Goal: Transaction & Acquisition: Purchase product/service

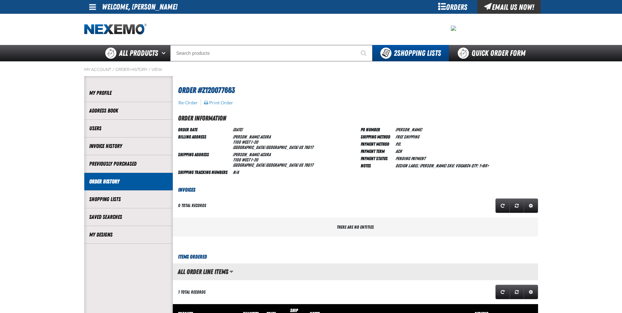
scroll to position [0, 0]
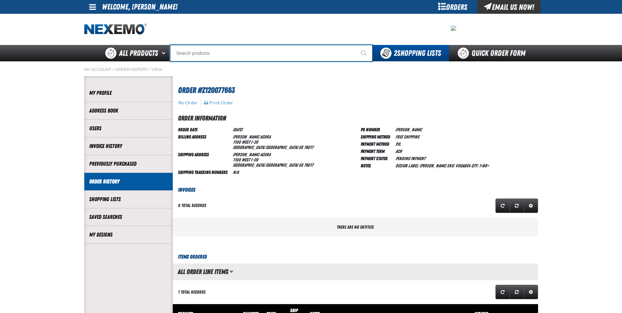
click at [183, 49] on input "Search" at bounding box center [271, 53] width 202 height 16
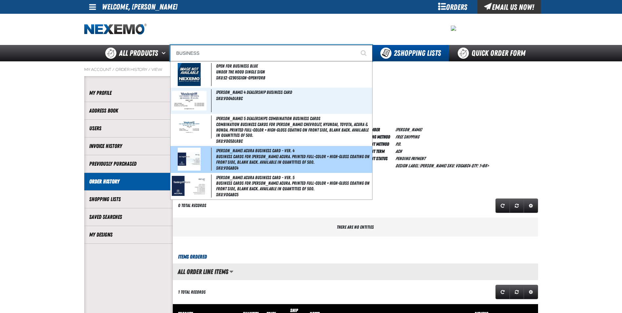
click at [188, 159] on img at bounding box center [189, 159] width 23 height 23
type input "[PERSON_NAME] Acura Business Card - Ver. 4"
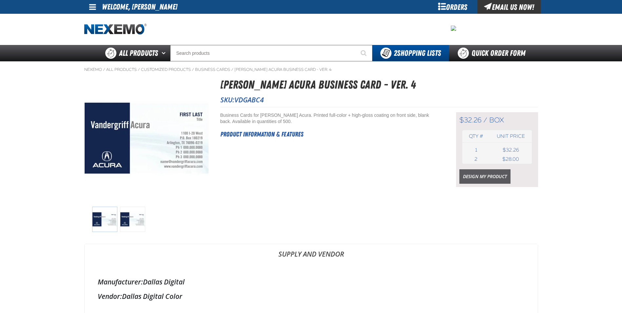
click at [471, 176] on link "Design My Product" at bounding box center [485, 176] width 51 height 14
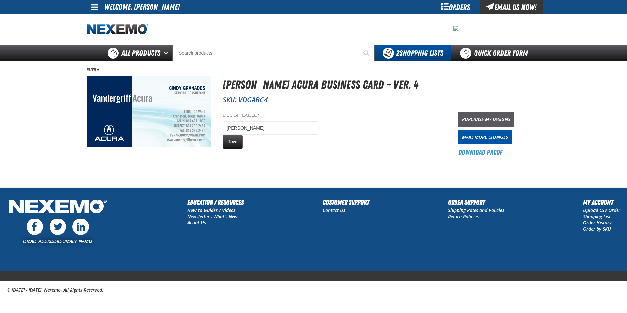
click at [491, 120] on link "Purchase My Designs" at bounding box center [486, 119] width 55 height 14
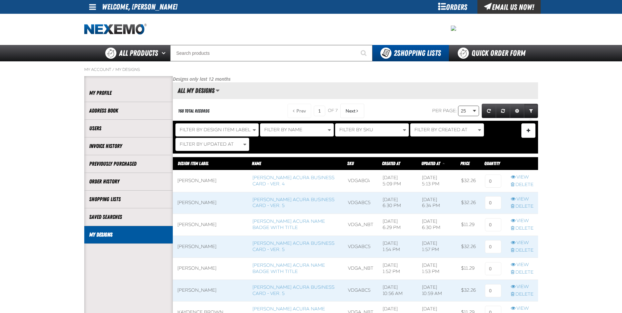
scroll to position [0, 0]
click at [489, 179] on input at bounding box center [493, 181] width 16 height 13
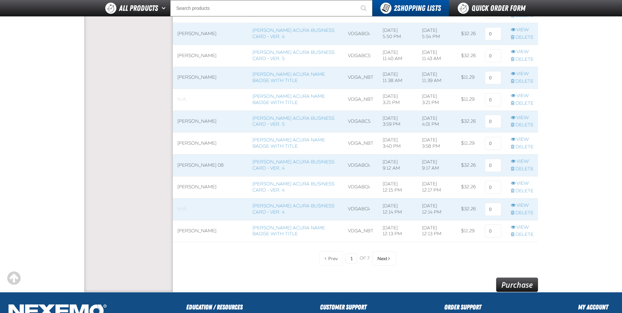
scroll to position [525, 0]
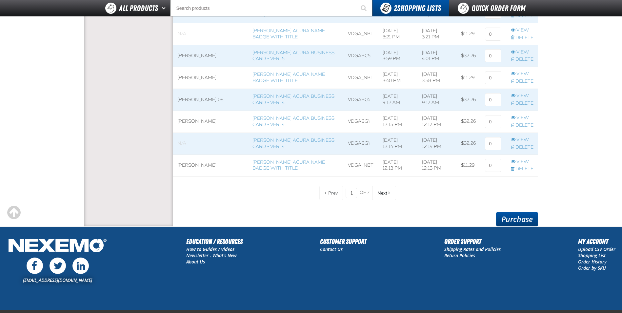
type input "1"
click at [510, 218] on link "Purchase" at bounding box center [517, 219] width 42 height 14
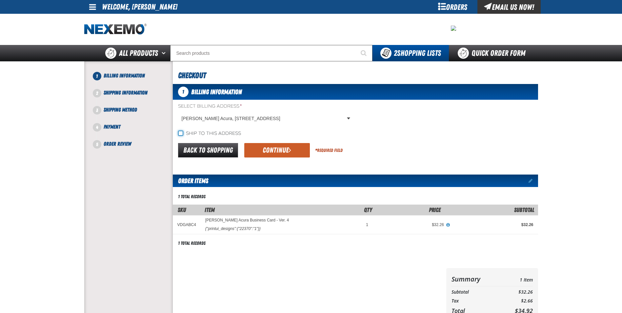
click at [179, 135] on input "Ship to this address" at bounding box center [180, 133] width 5 height 5
checkbox input "true"
drag, startPoint x: 294, startPoint y: 160, endPoint x: 283, endPoint y: 149, distance: 16.2
click at [294, 159] on div "1 Billing Information Select Billing Address * Vandergriff Acura, 1100 West I-2…" at bounding box center [355, 204] width 365 height 240
click at [283, 149] on button "Continue" at bounding box center [277, 150] width 66 height 14
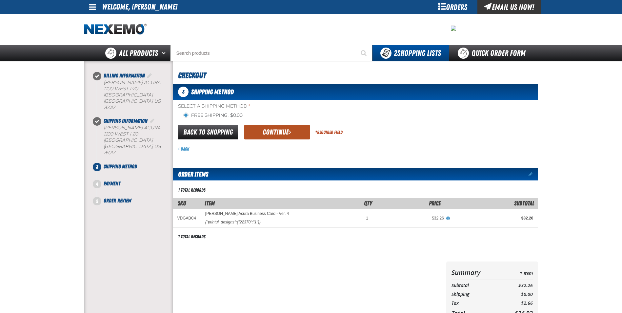
click at [277, 132] on button "Continue" at bounding box center [277, 132] width 66 height 14
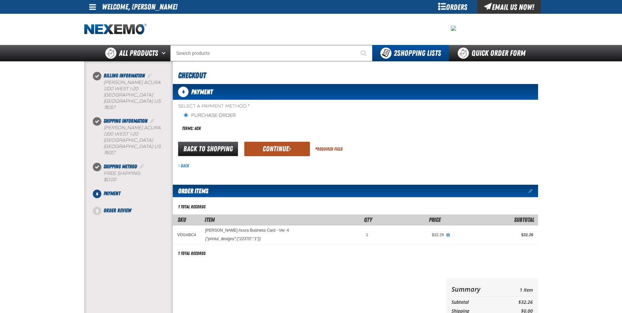
click at [276, 155] on button "Continue" at bounding box center [277, 149] width 66 height 14
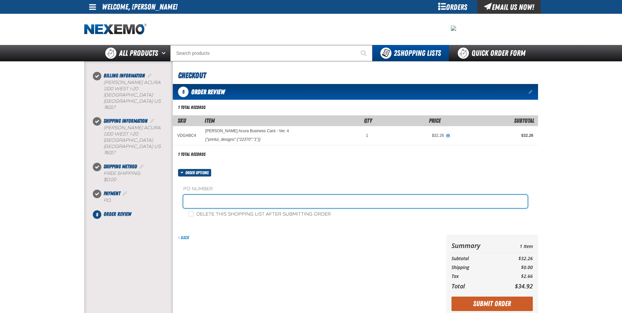
click at [199, 196] on input "text" at bounding box center [355, 201] width 344 height 13
type input "VERON SHORTER"
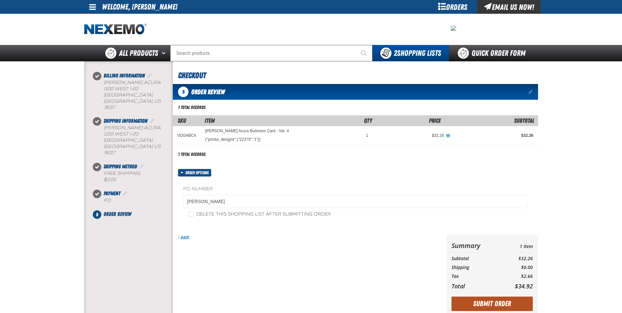
click at [481, 306] on button "Submit Order" at bounding box center [492, 304] width 81 height 14
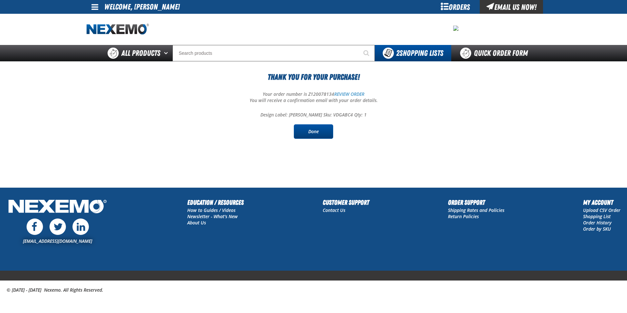
click at [317, 128] on link "Done" at bounding box center [313, 131] width 39 height 14
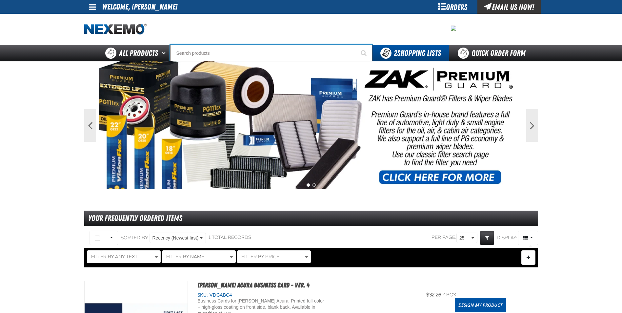
click at [185, 55] on input "Search" at bounding box center [271, 53] width 202 height 16
